Goal: Task Accomplishment & Management: Manage account settings

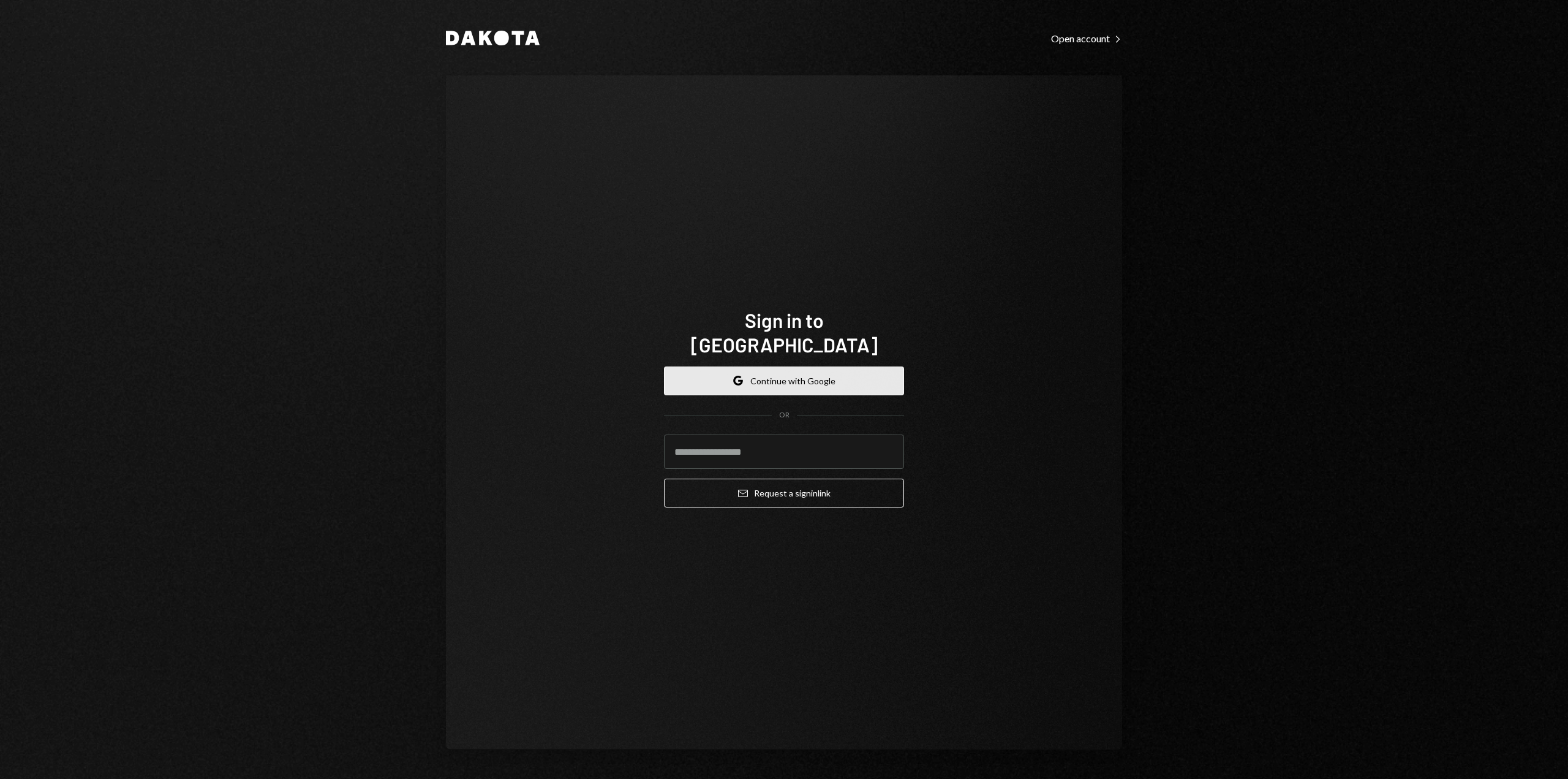
click at [787, 366] on button "Google Continue with Google" at bounding box center [784, 381] width 241 height 29
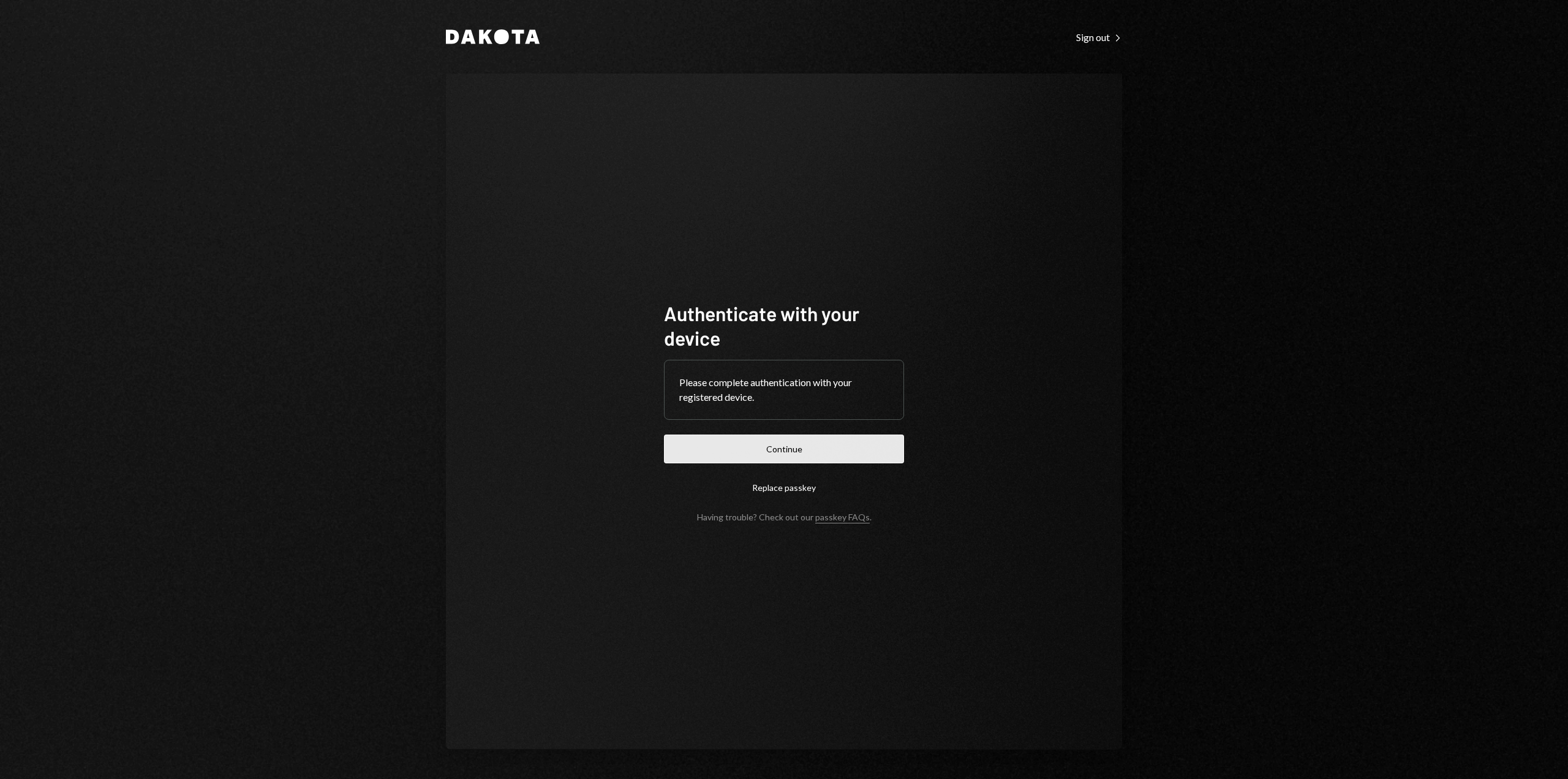
click at [764, 446] on button "Continue" at bounding box center [784, 448] width 241 height 29
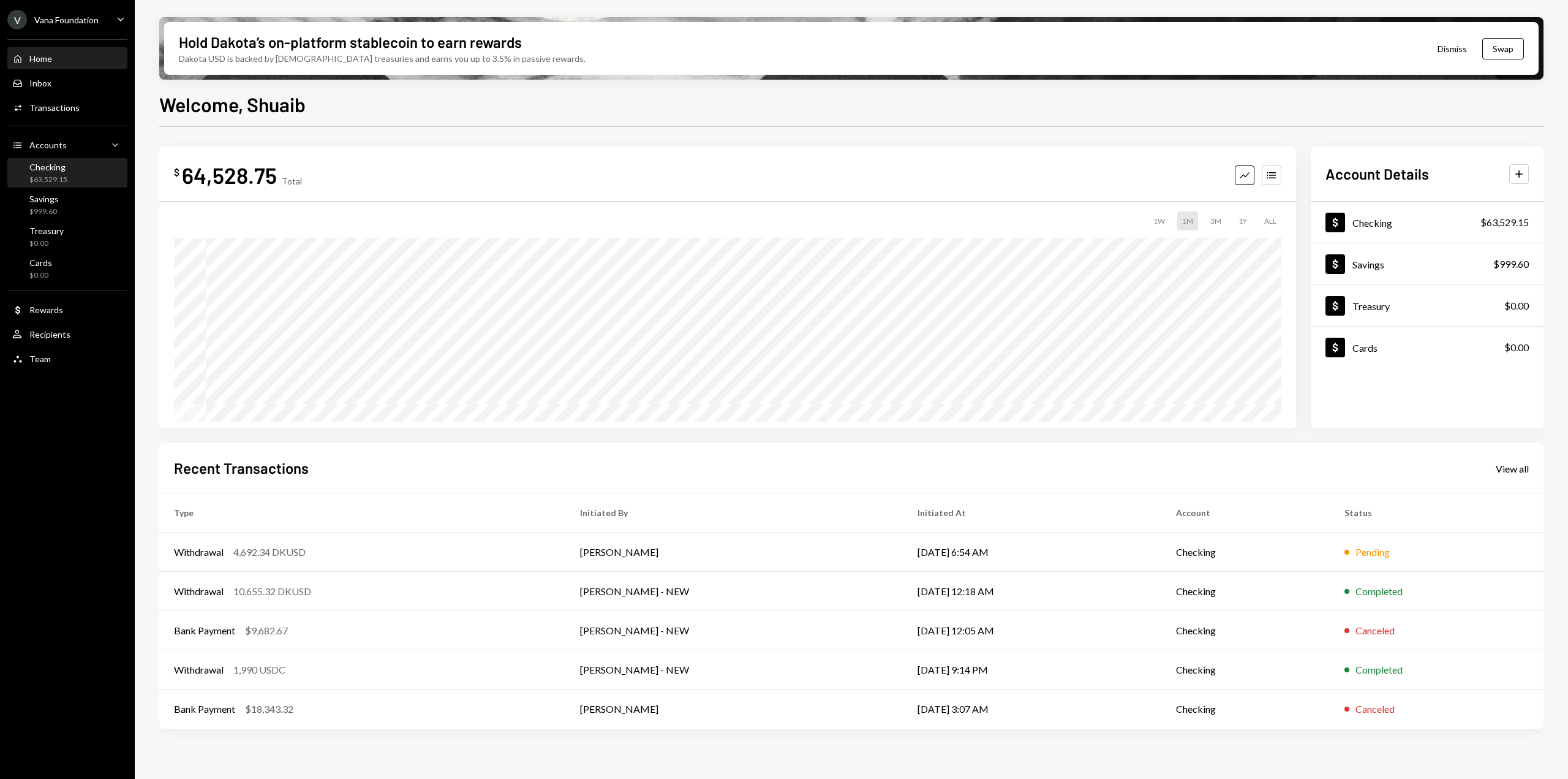
click at [90, 177] on div "Checking $63,529.15" at bounding box center [68, 173] width 110 height 23
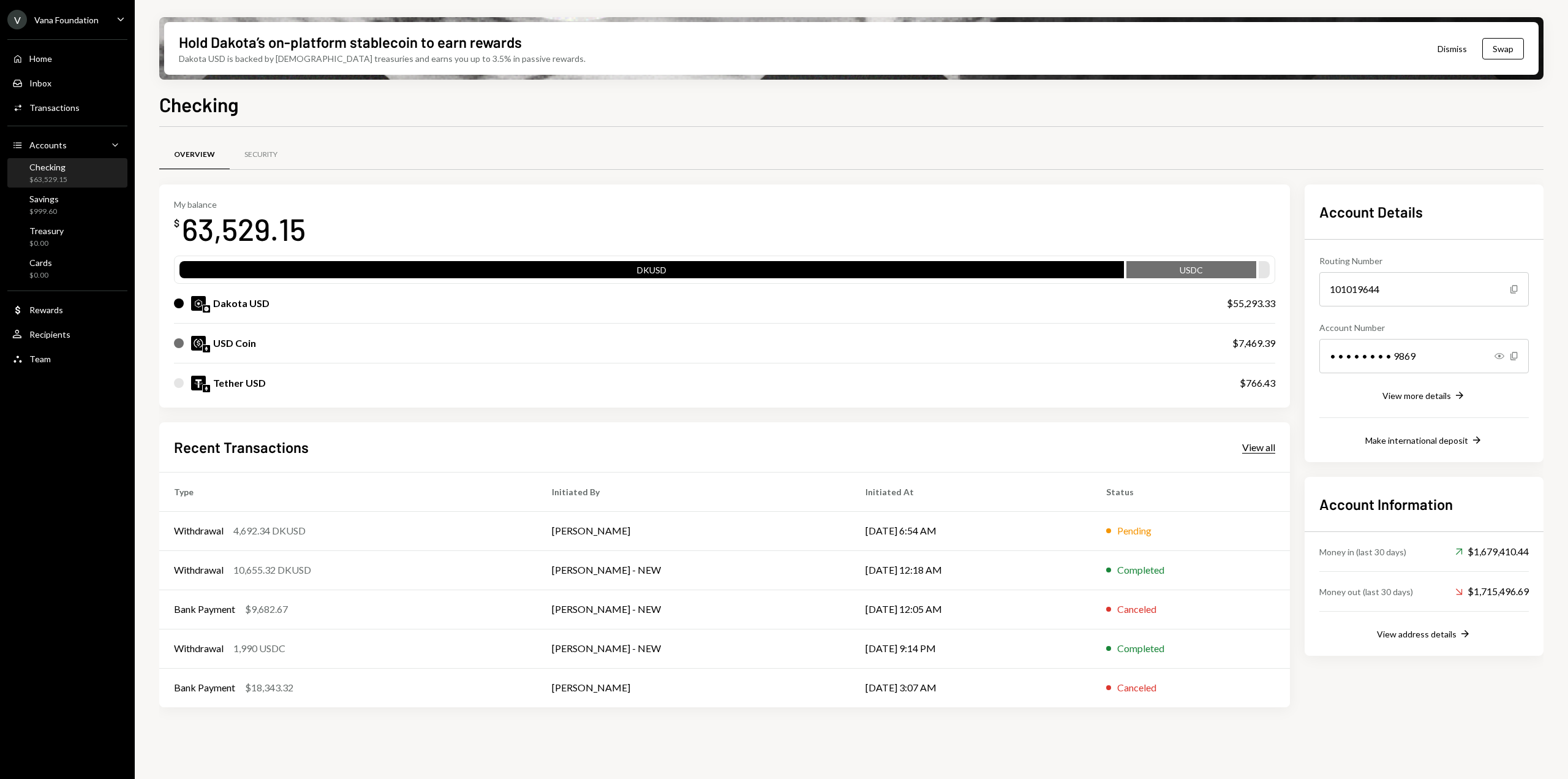
click at [1266, 446] on div "View all" at bounding box center [1259, 447] width 33 height 13
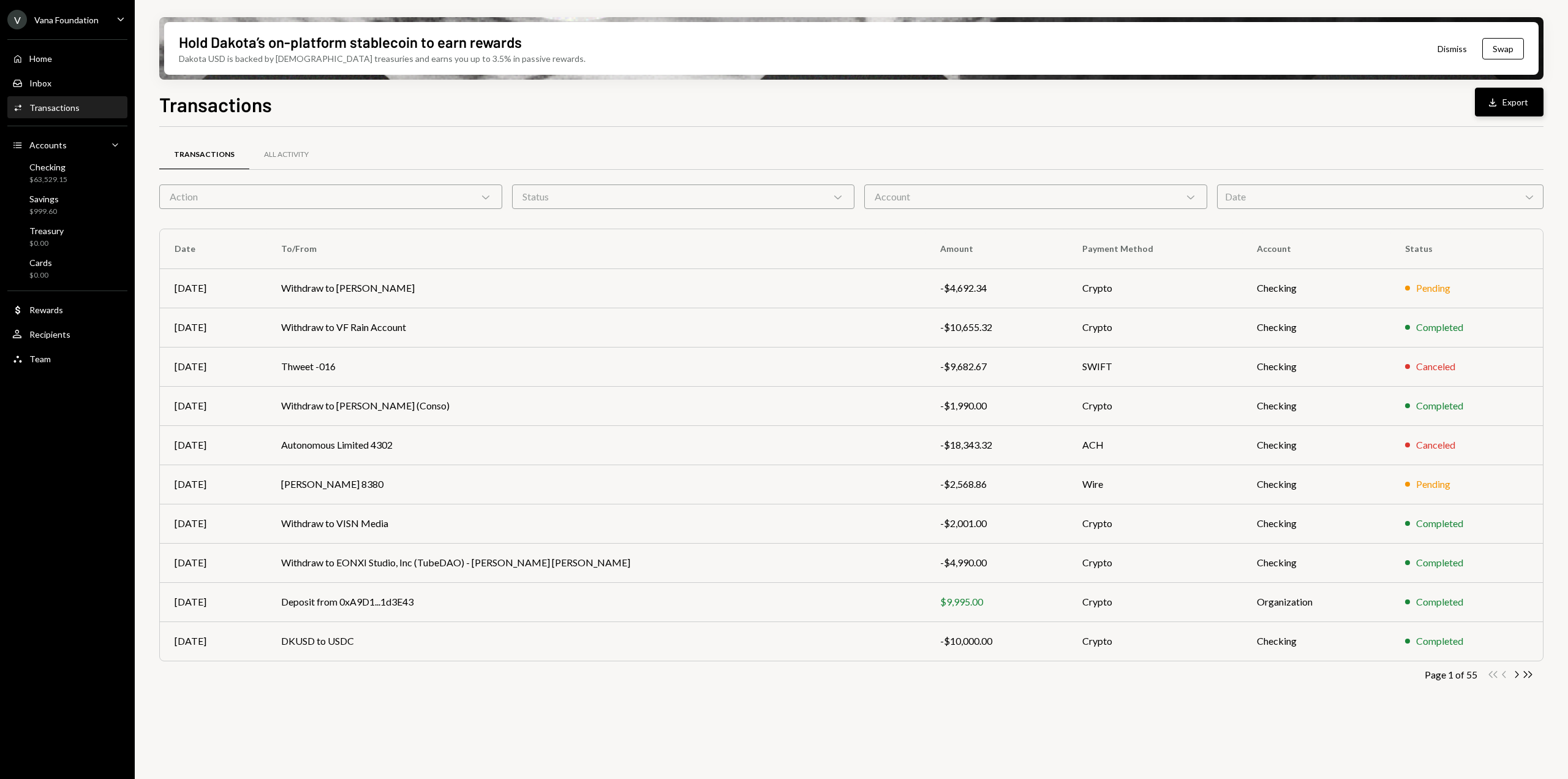
click at [1500, 103] on div "Download" at bounding box center [1495, 102] width 15 height 13
click at [66, 207] on div "Savings $999.60" at bounding box center [68, 205] width 110 height 23
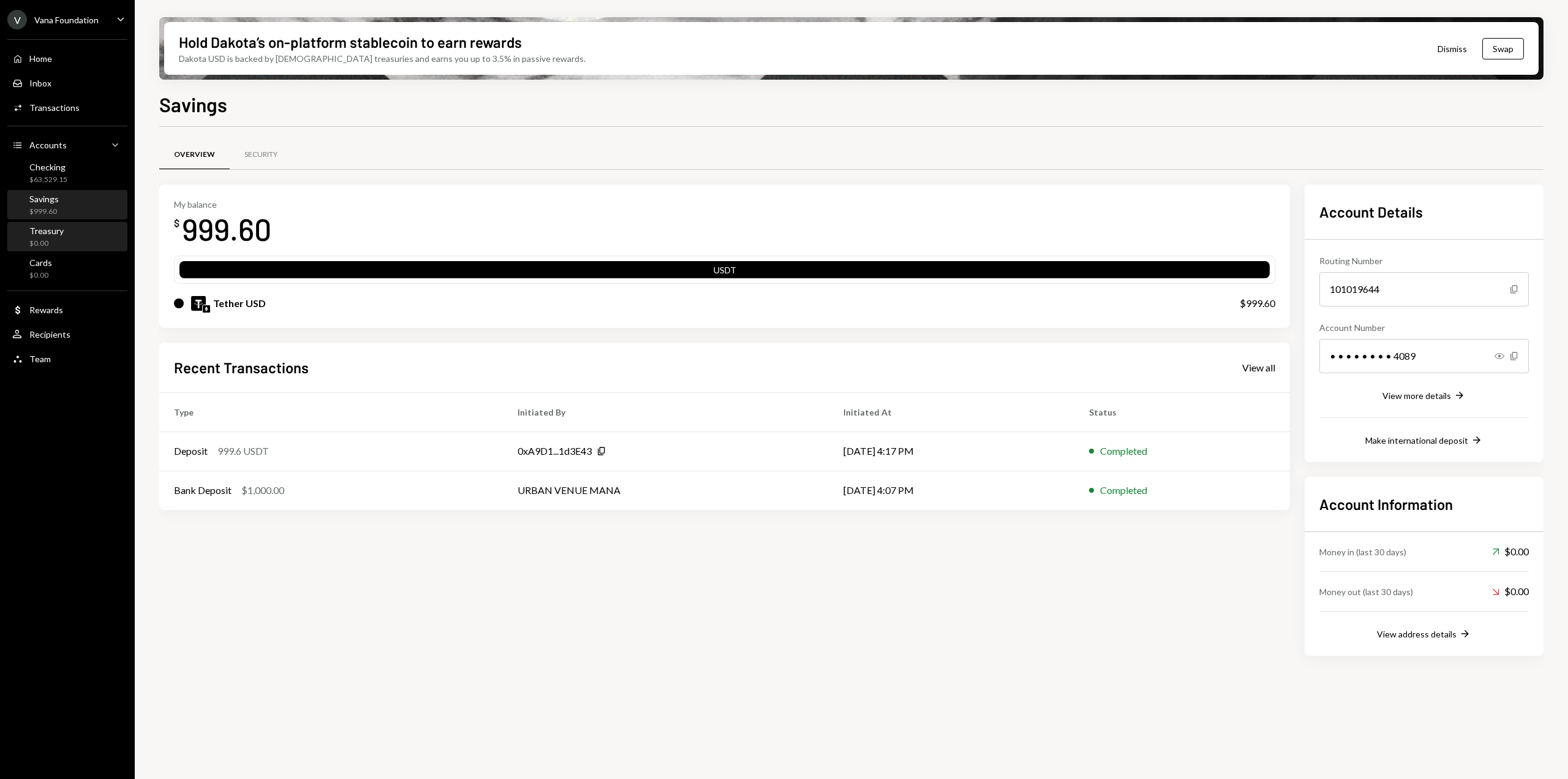
click at [42, 239] on div "$0.00" at bounding box center [46, 244] width 35 height 11
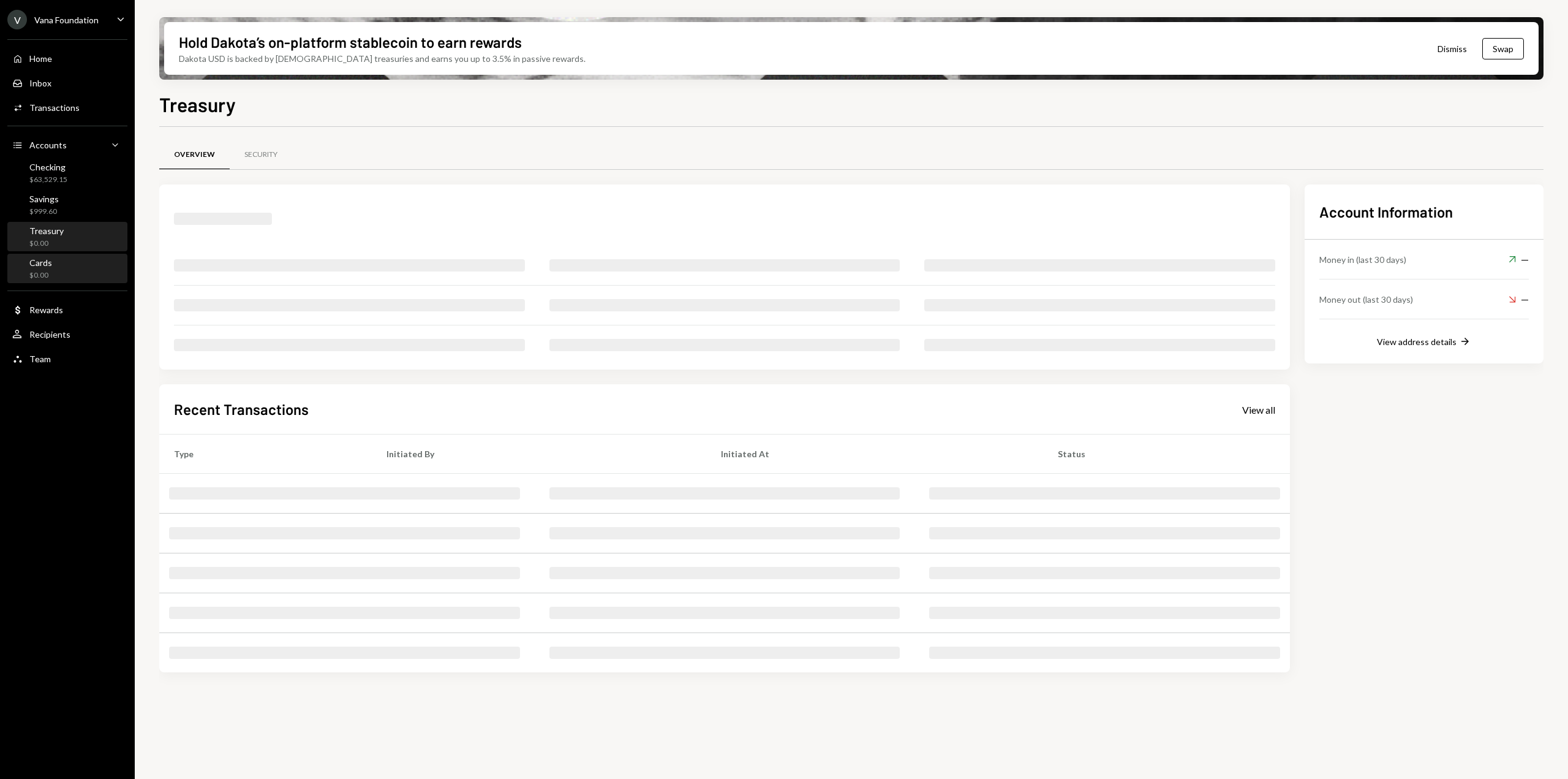
click at [42, 264] on div "Cards" at bounding box center [40, 262] width 22 height 11
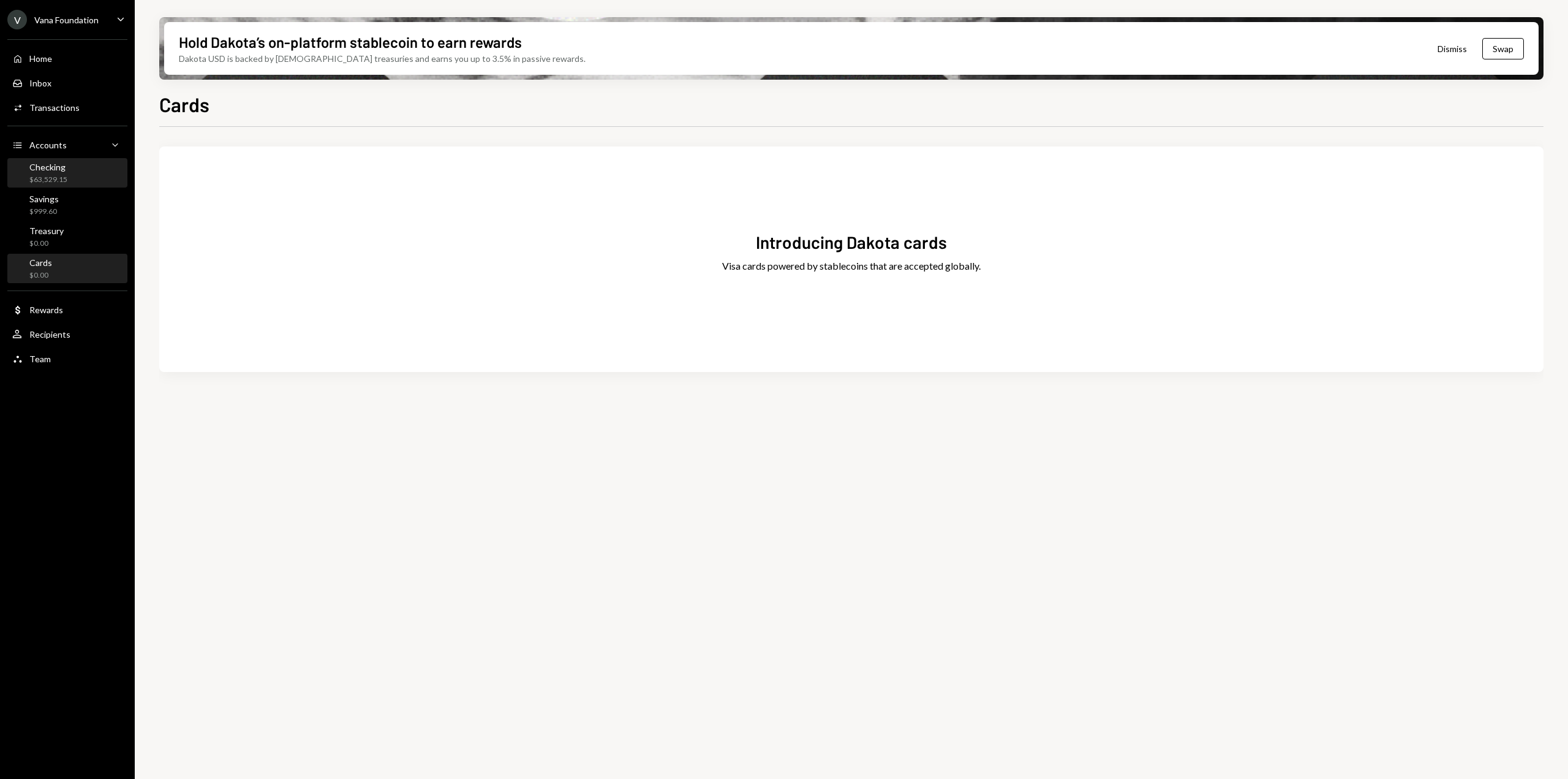
click at [39, 177] on div "$63,529.15" at bounding box center [47, 180] width 38 height 11
